Goal: Information Seeking & Learning: Understand process/instructions

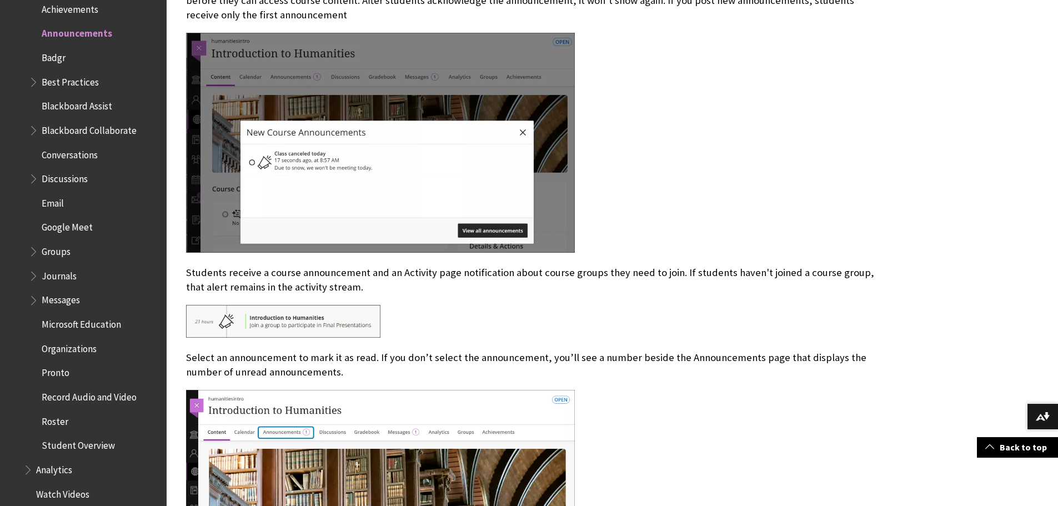
scroll to position [1222, 0]
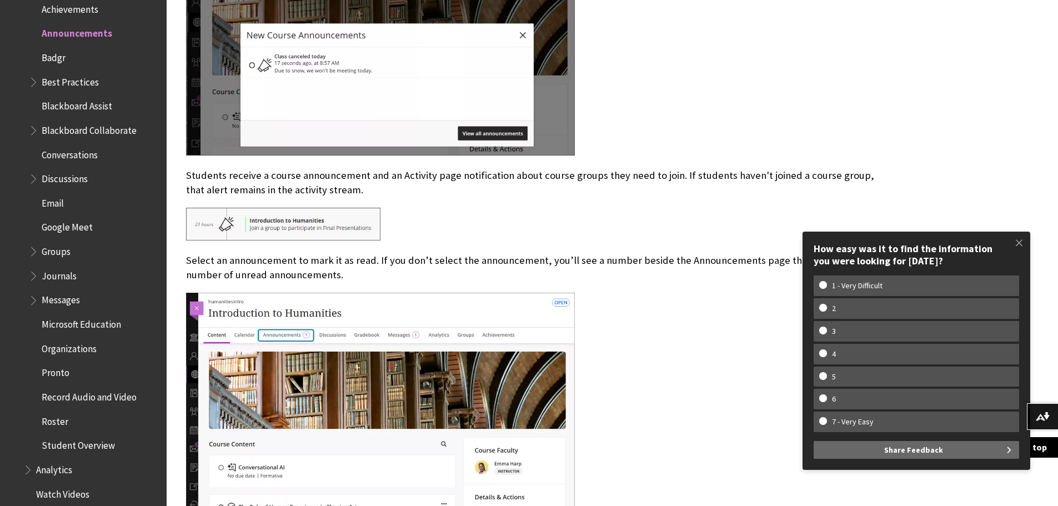
click at [785, 69] on div at bounding box center [530, 47] width 688 height 222
click at [1026, 235] on span at bounding box center [1018, 242] width 23 height 23
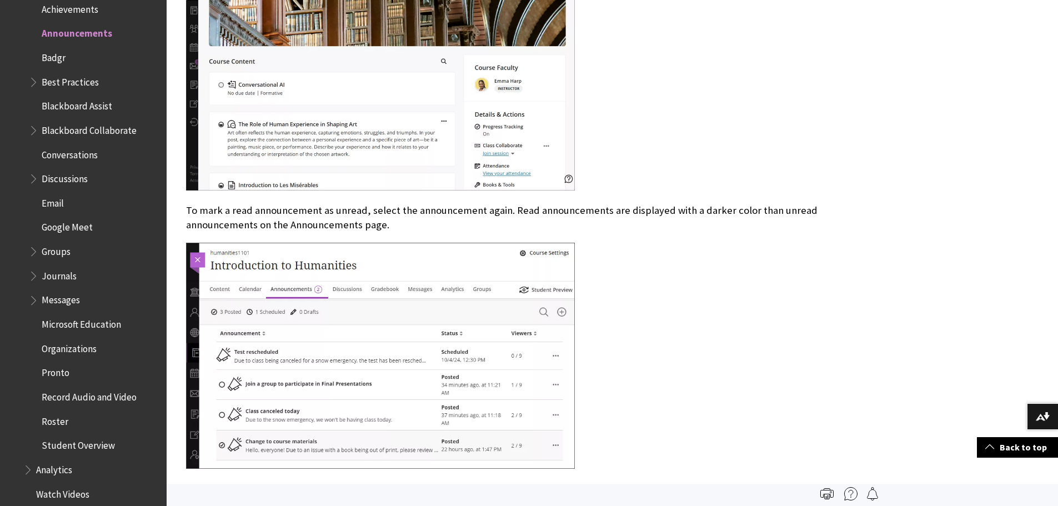
scroll to position [1457, 0]
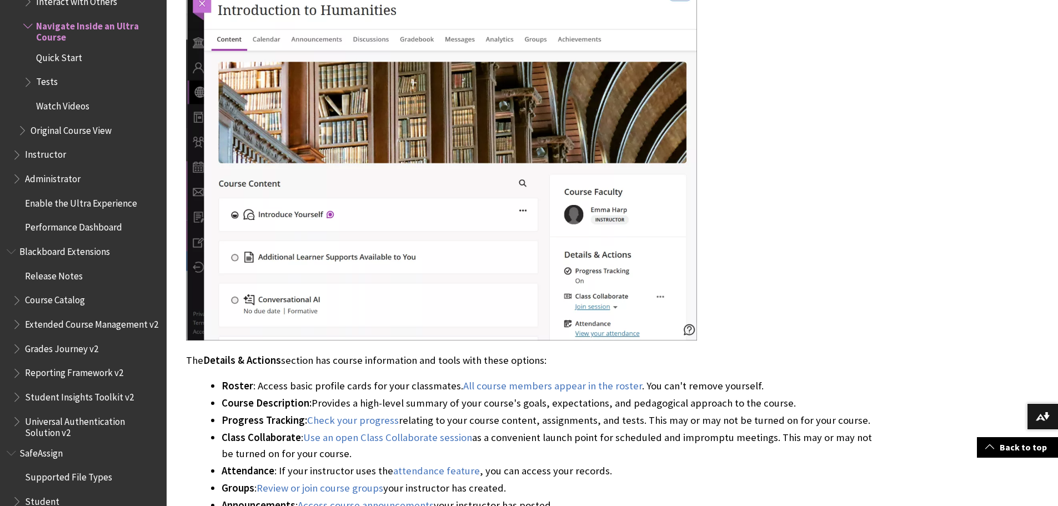
scroll to position [1166, 0]
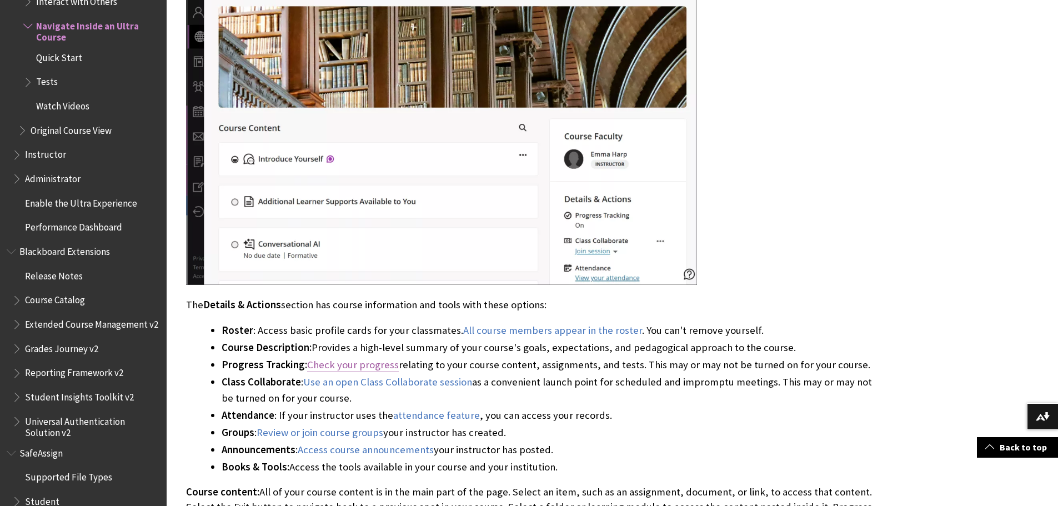
click at [372, 365] on link "Check your progress" at bounding box center [353, 364] width 92 height 13
